Goal: Task Accomplishment & Management: Use online tool/utility

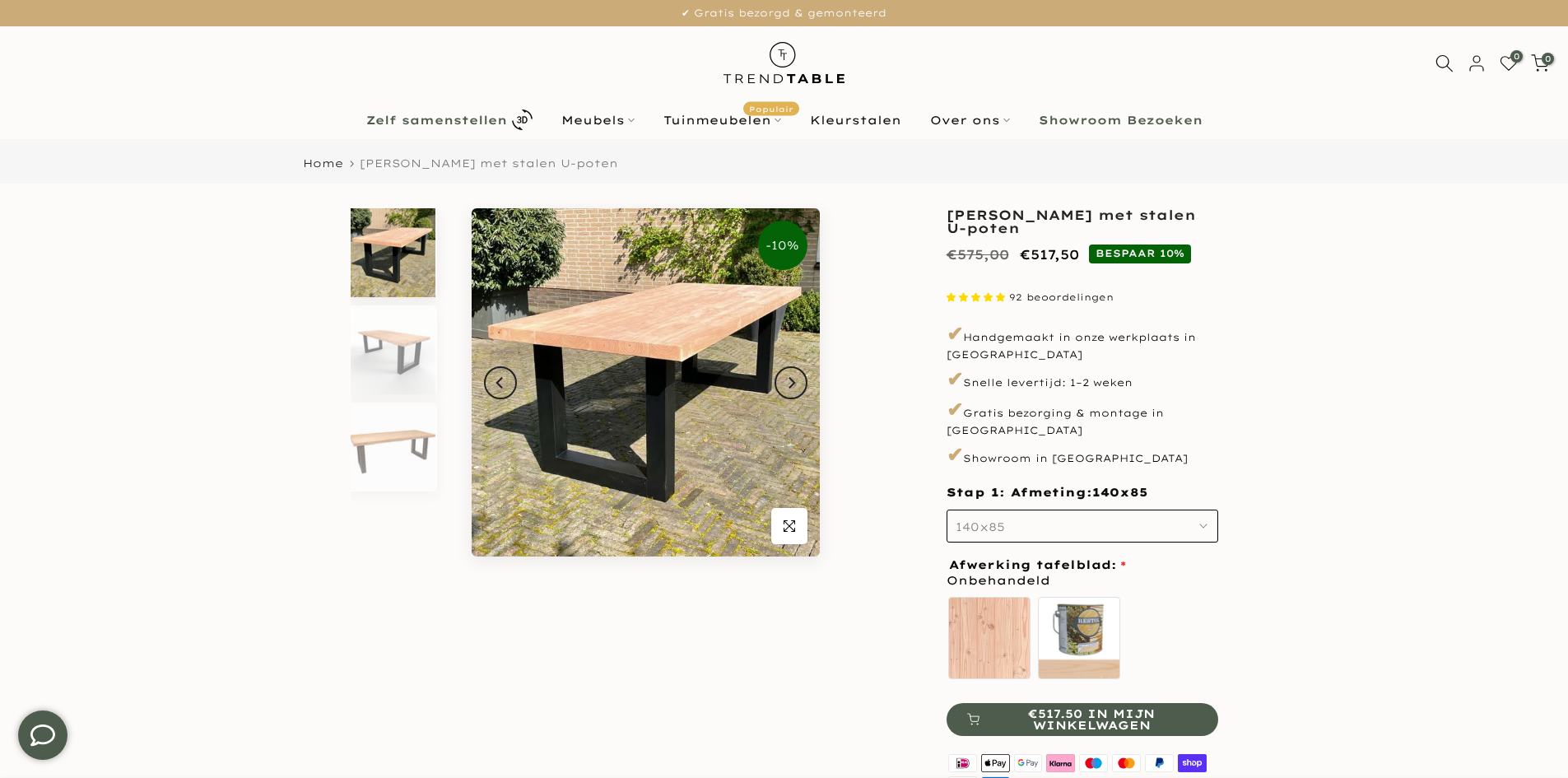
click at [462, 120] on b "Zelf samenstellen" at bounding box center [436, 121] width 141 height 12
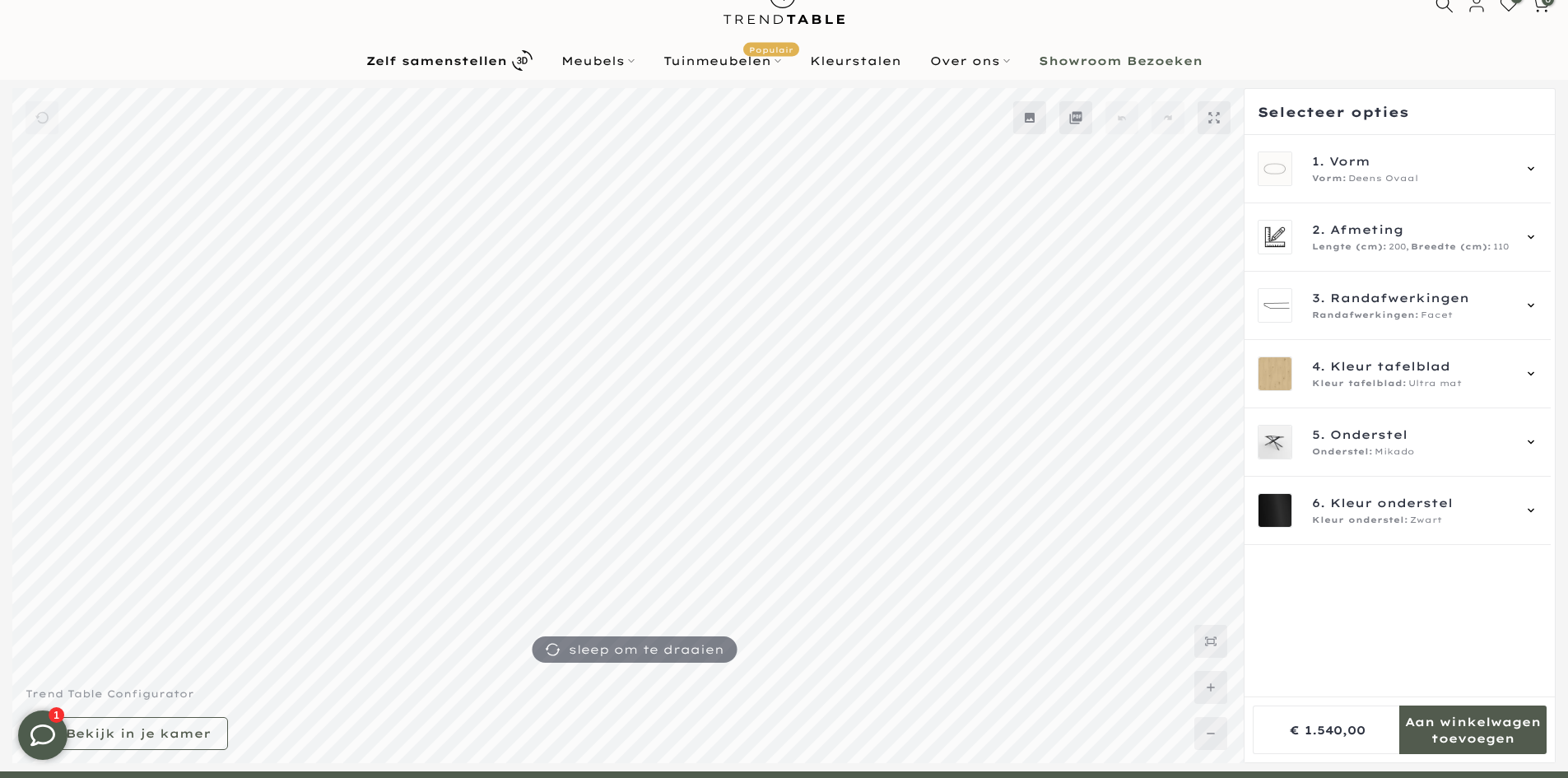
scroll to position [82, 0]
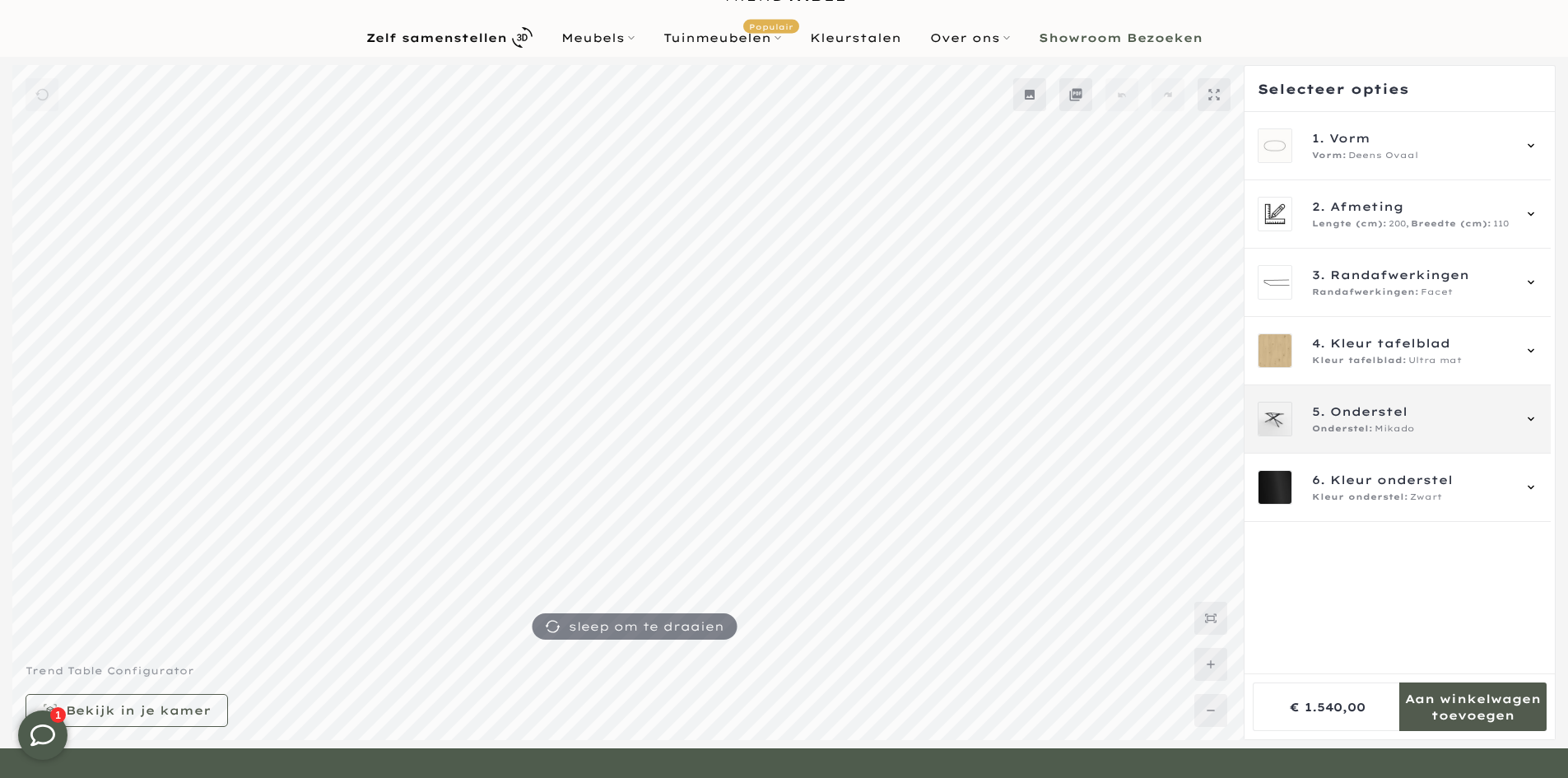
click at [1374, 402] on div "5. Onderstel Onderstel: Mikado" at bounding box center [1397, 419] width 280 height 34
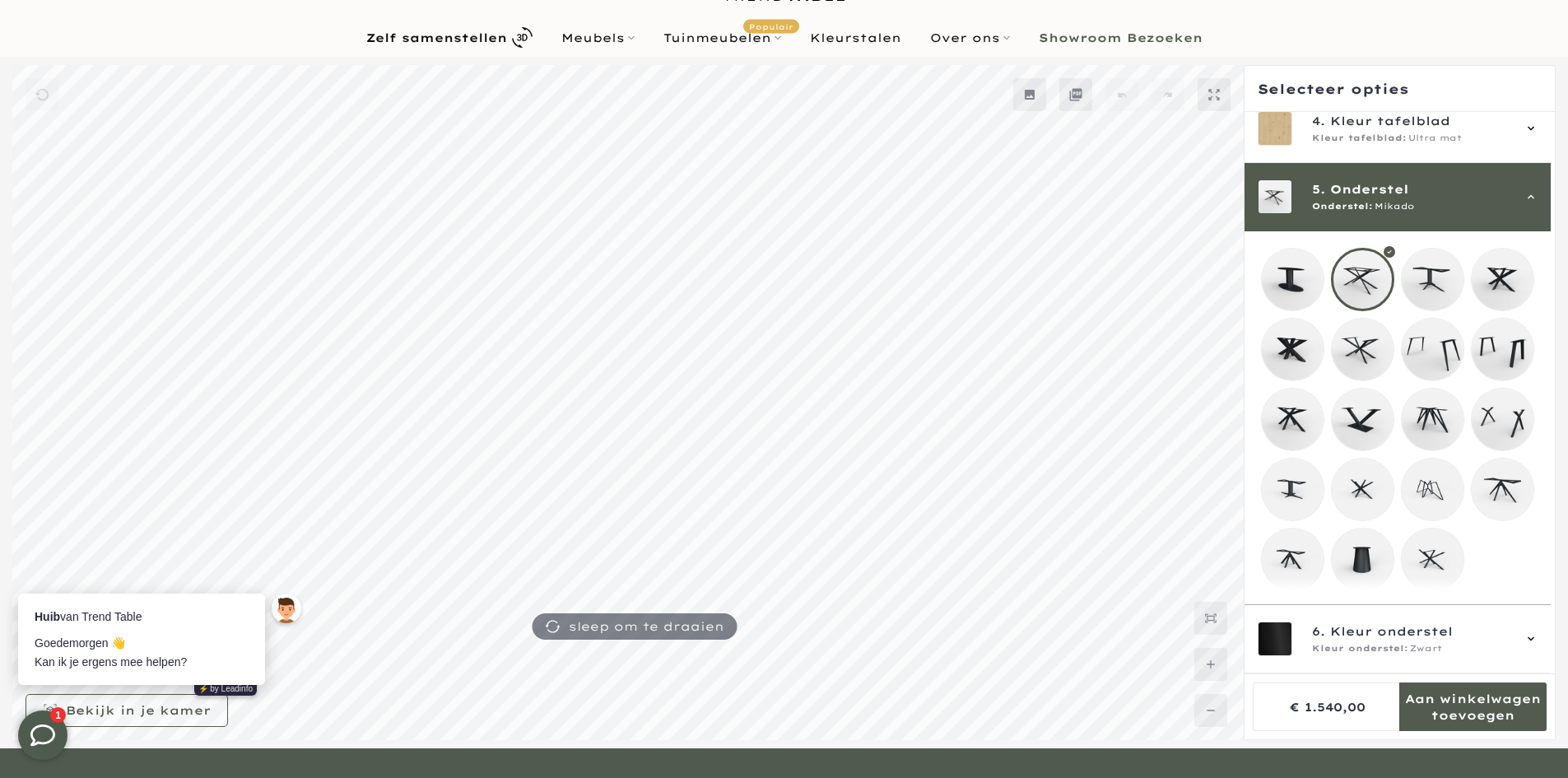
scroll to position [0, 0]
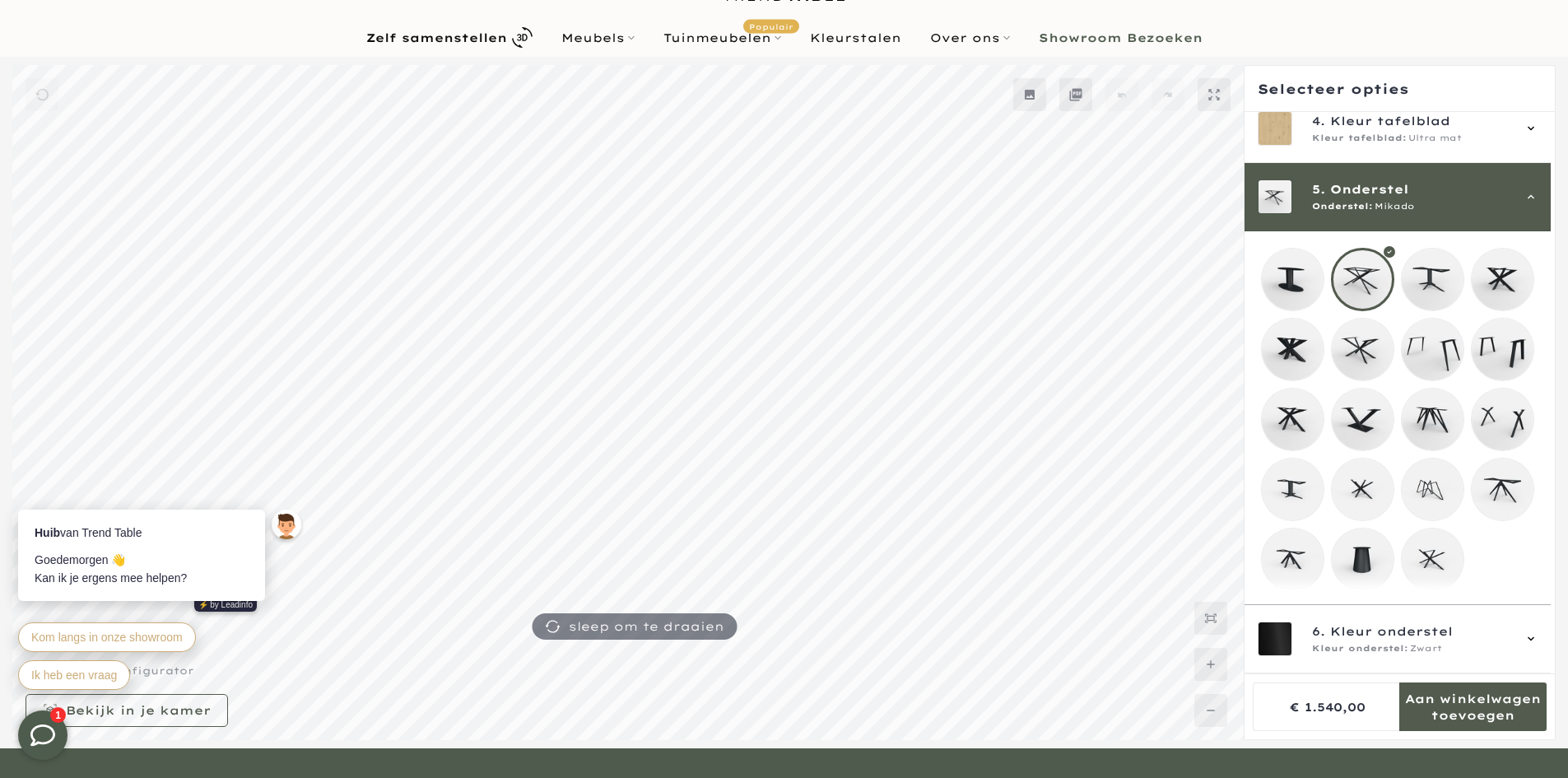
click at [1359, 411] on mmq-loader at bounding box center [1363, 420] width 62 height 62
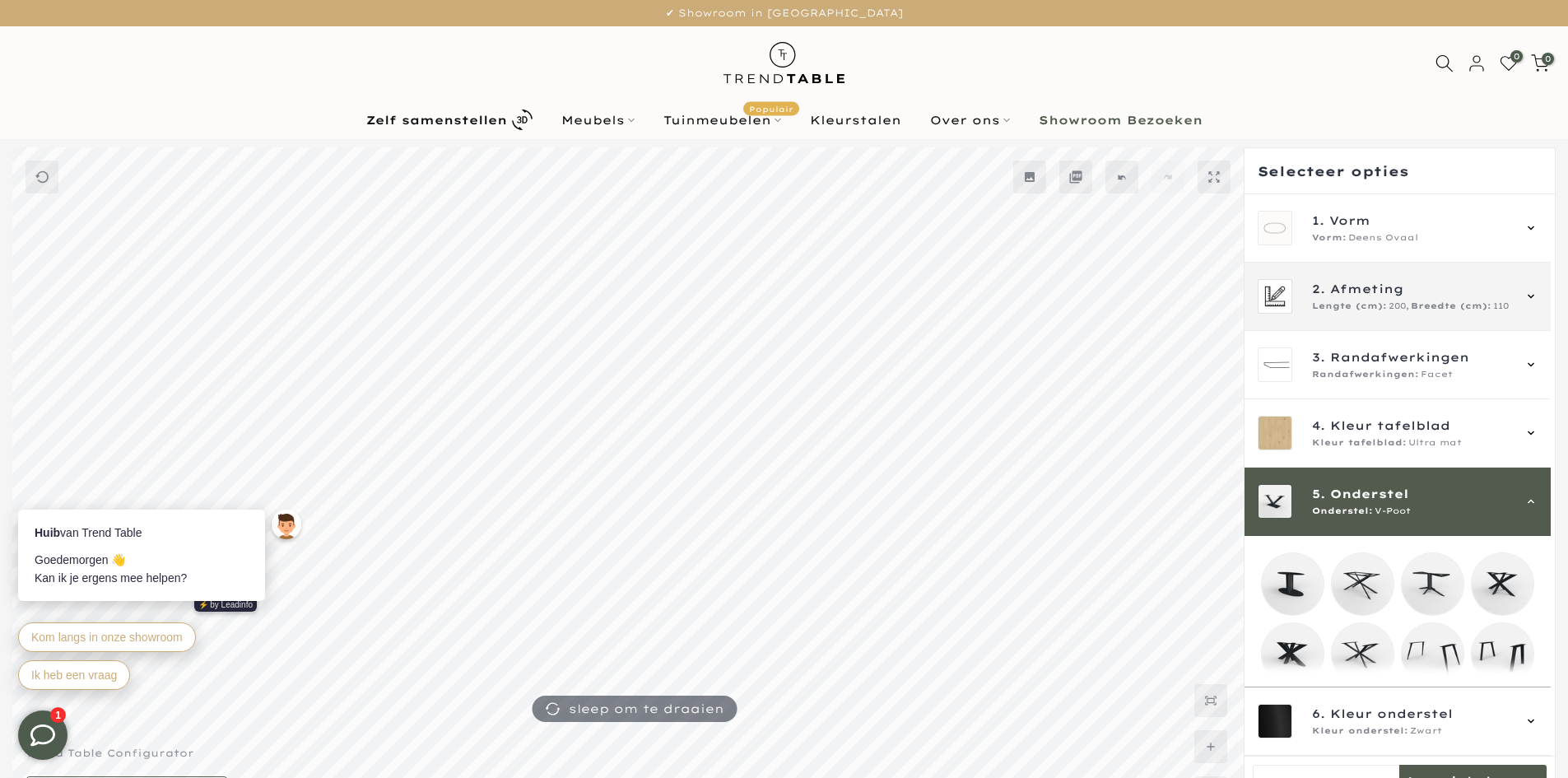
click at [1362, 291] on span "Afmeting" at bounding box center [1366, 289] width 73 height 18
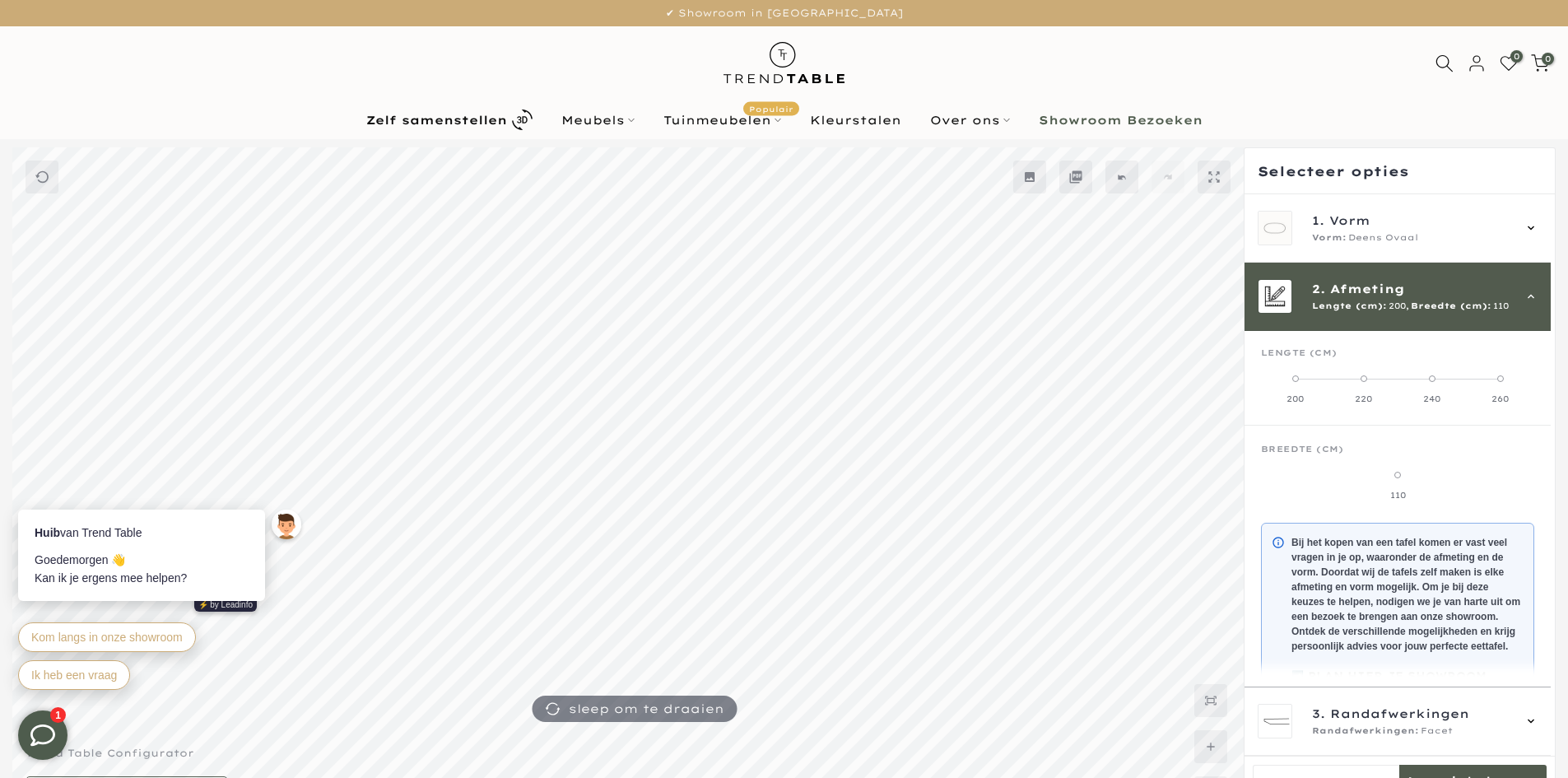
scroll to position [69, 0]
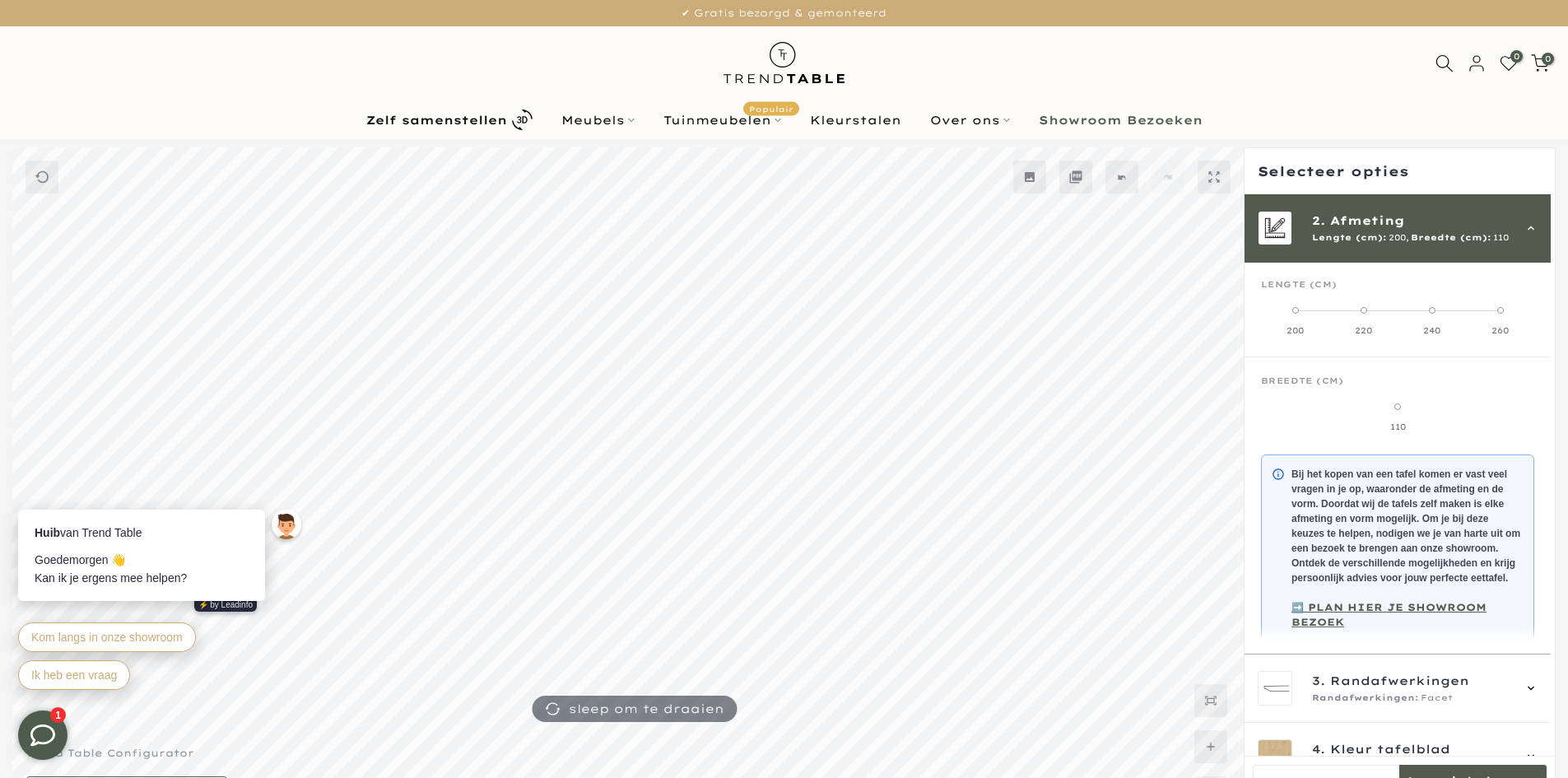
drag, startPoint x: 1291, startPoint y: 311, endPoint x: 1266, endPoint y: 312, distance: 25.0
click at [1266, 312] on label "200" at bounding box center [1295, 320] width 69 height 33
click at [1391, 403] on label "110" at bounding box center [1397, 416] width 273 height 33
click at [1400, 404] on span at bounding box center [1398, 406] width 7 height 7
click at [1400, 405] on span at bounding box center [1398, 406] width 7 height 7
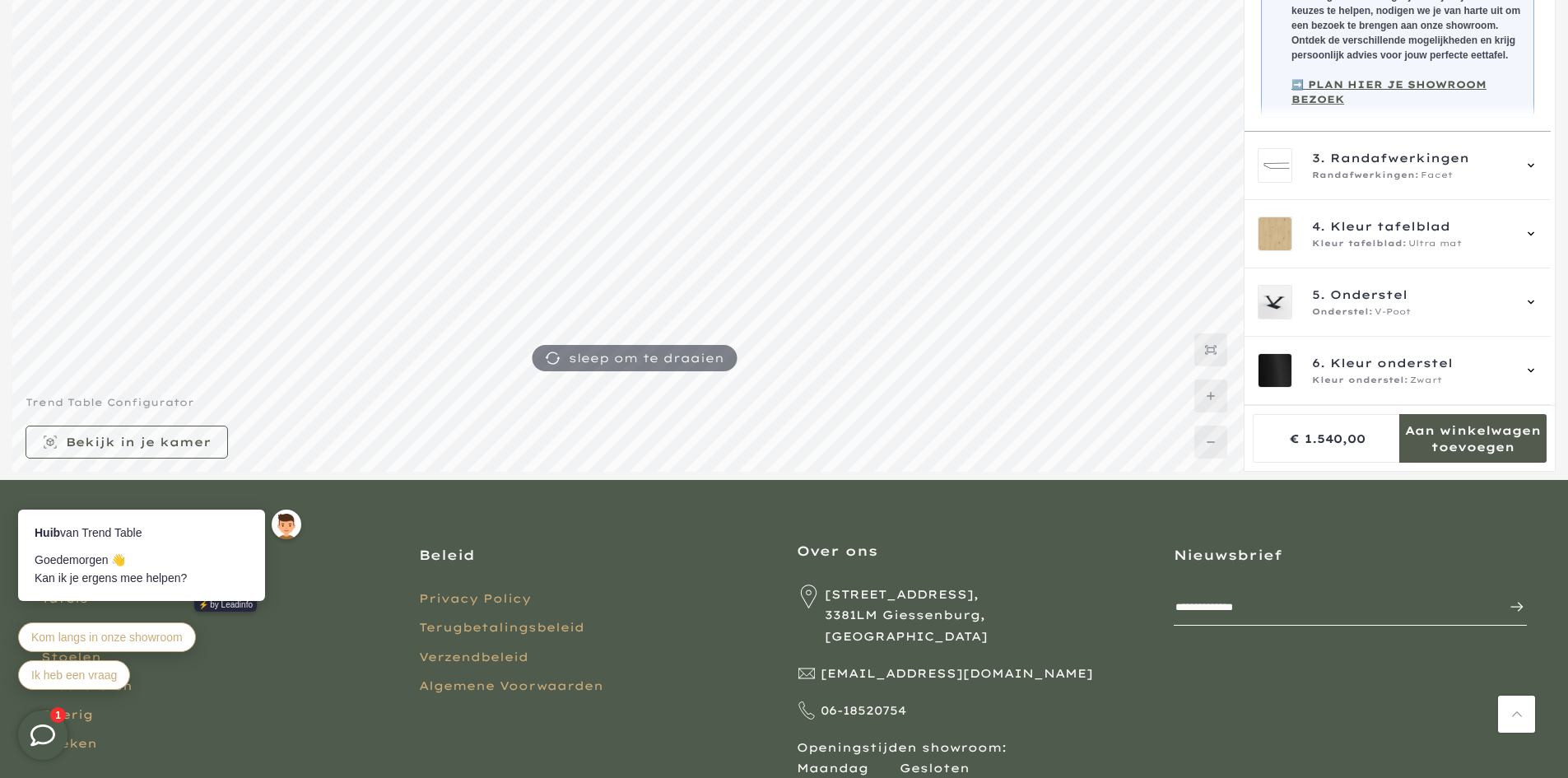
scroll to position [0, 0]
